Goal: Information Seeking & Learning: Learn about a topic

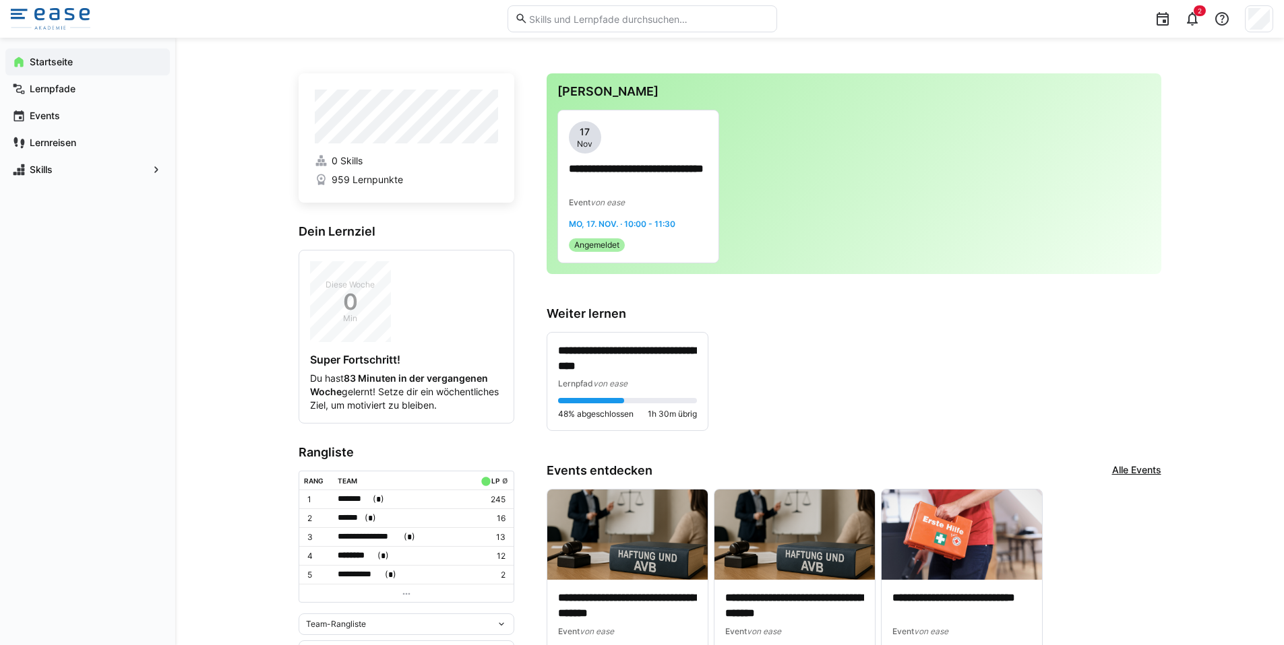
scroll to position [18, 0]
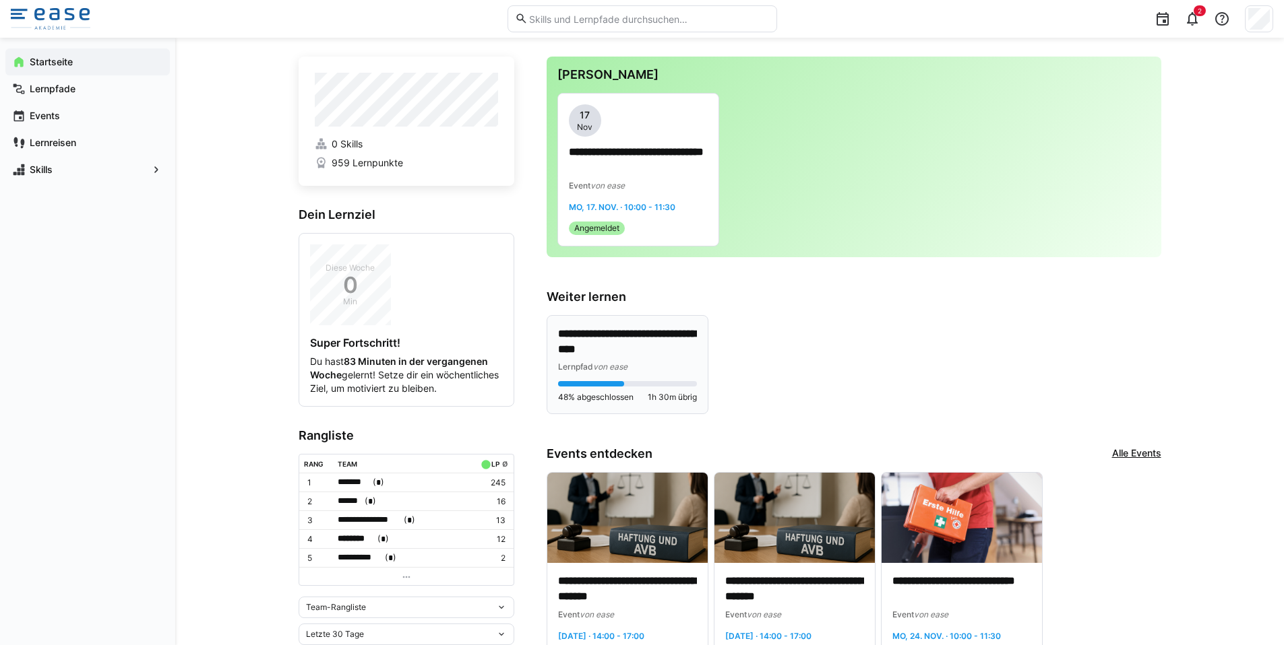
click at [672, 360] on div "Lernpfad von ease" at bounding box center [627, 366] width 139 height 13
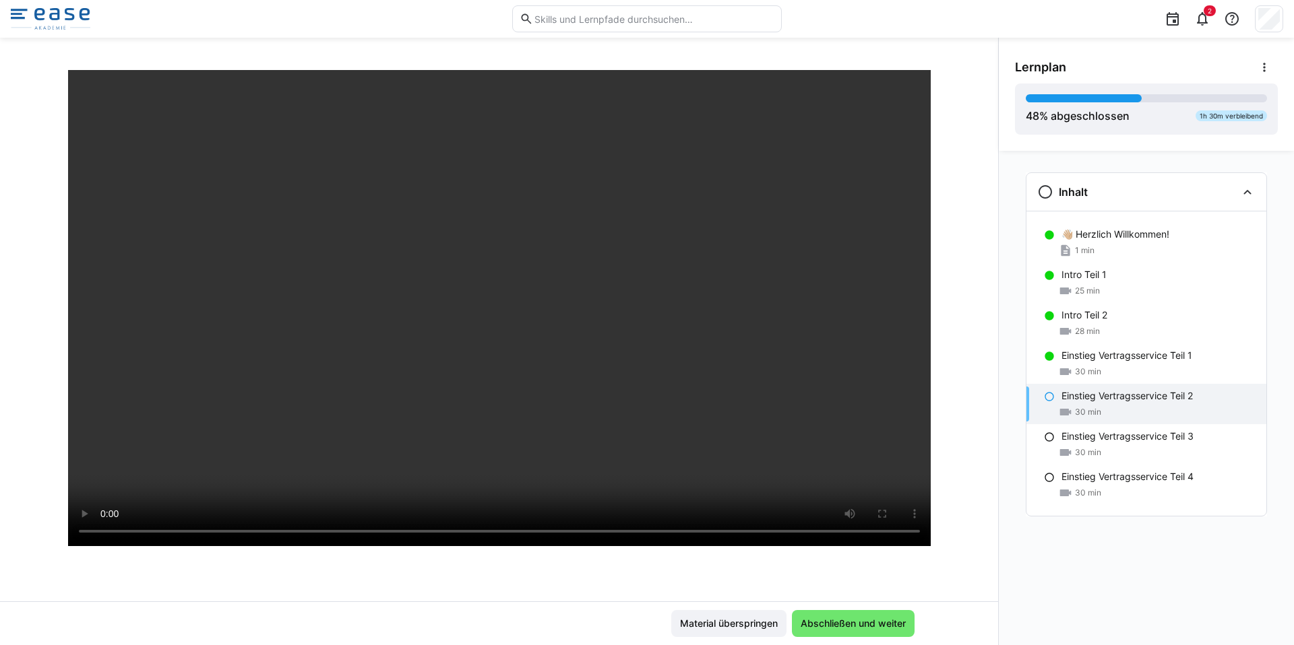
scroll to position [82, 0]
click at [1205, 18] on eds-icon at bounding box center [1202, 19] width 16 height 16
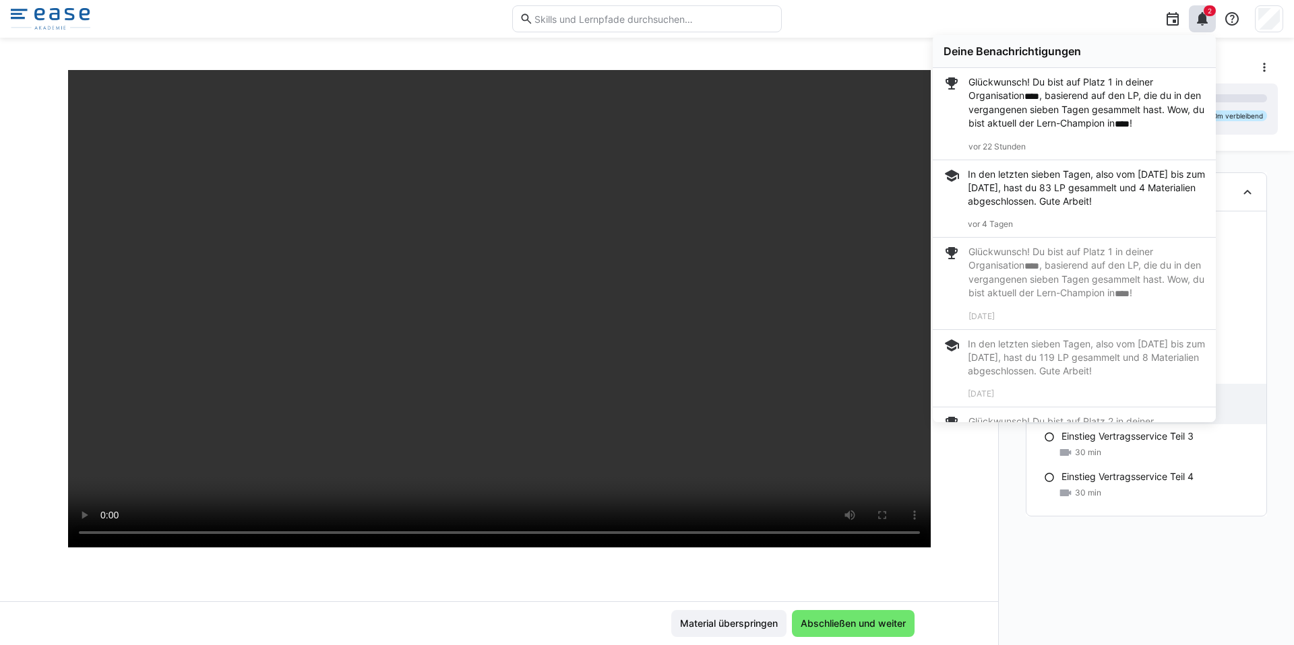
click at [1067, 16] on div "2 Deine Benachrichtigungen Glückwunsch! Du bist auf Platz 1 in deiner Organisat…" at bounding box center [1037, 19] width 492 height 38
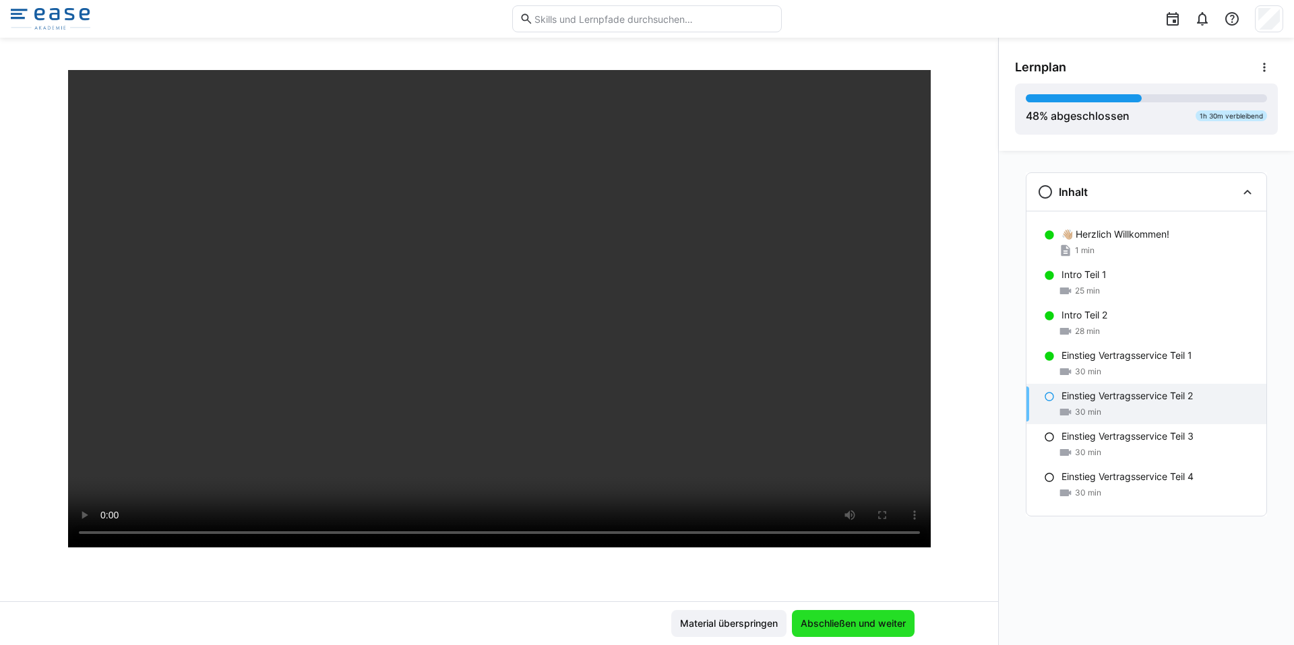
click at [860, 633] on span "Abschließen und weiter" at bounding box center [853, 623] width 123 height 27
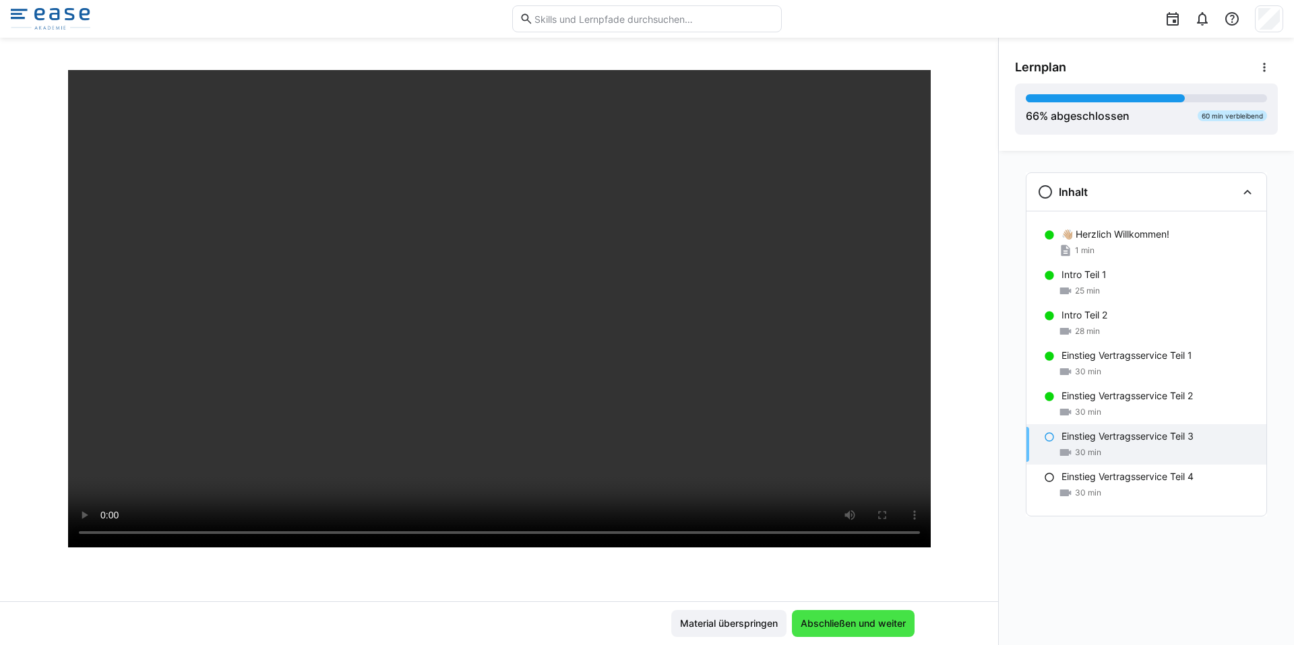
click at [837, 616] on span "Abschließen und weiter" at bounding box center [853, 623] width 123 height 27
